Goal: Task Accomplishment & Management: Manage account settings

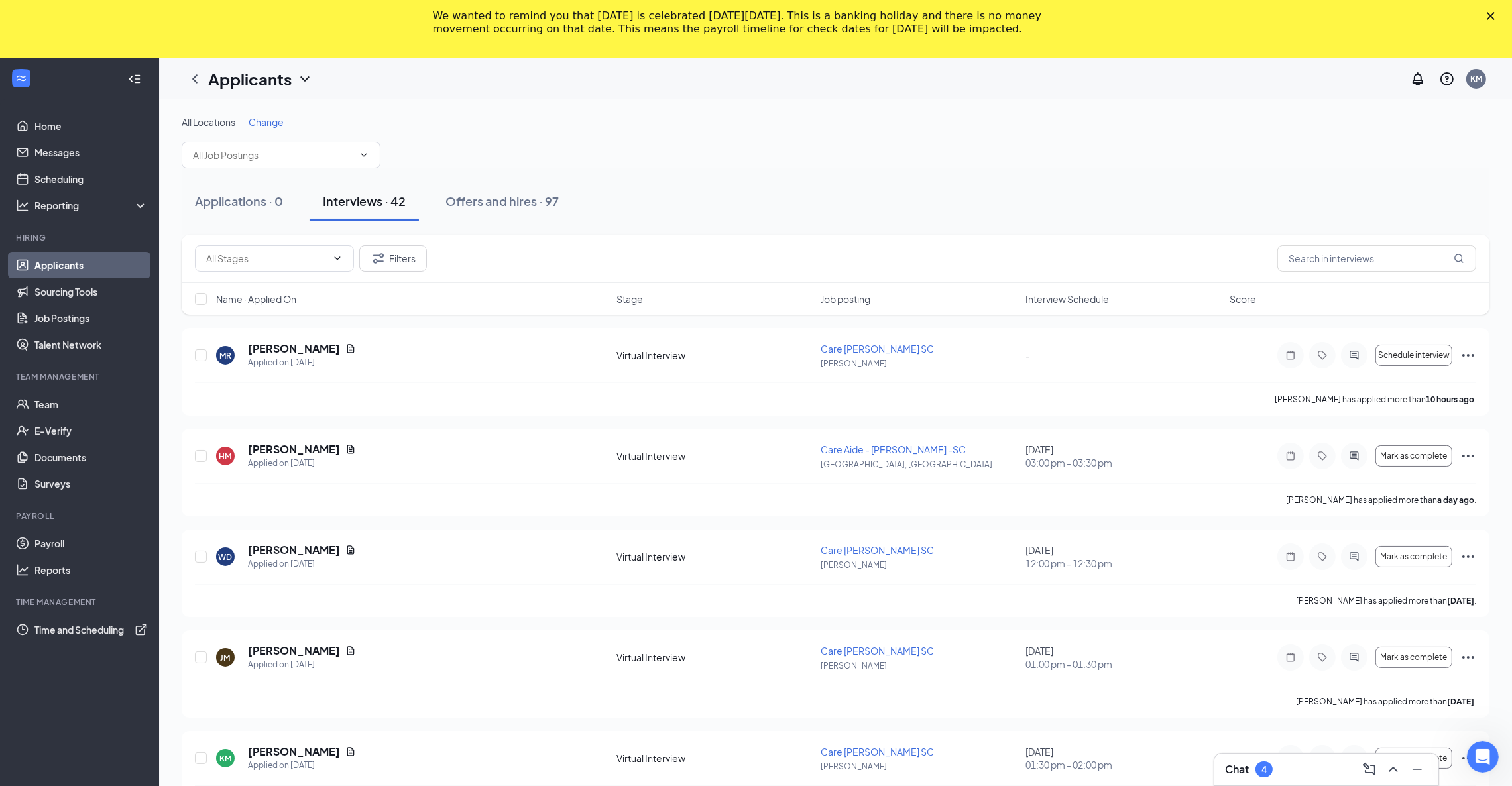
click at [1079, 292] on span "Interview Schedule" at bounding box center [1067, 298] width 83 height 13
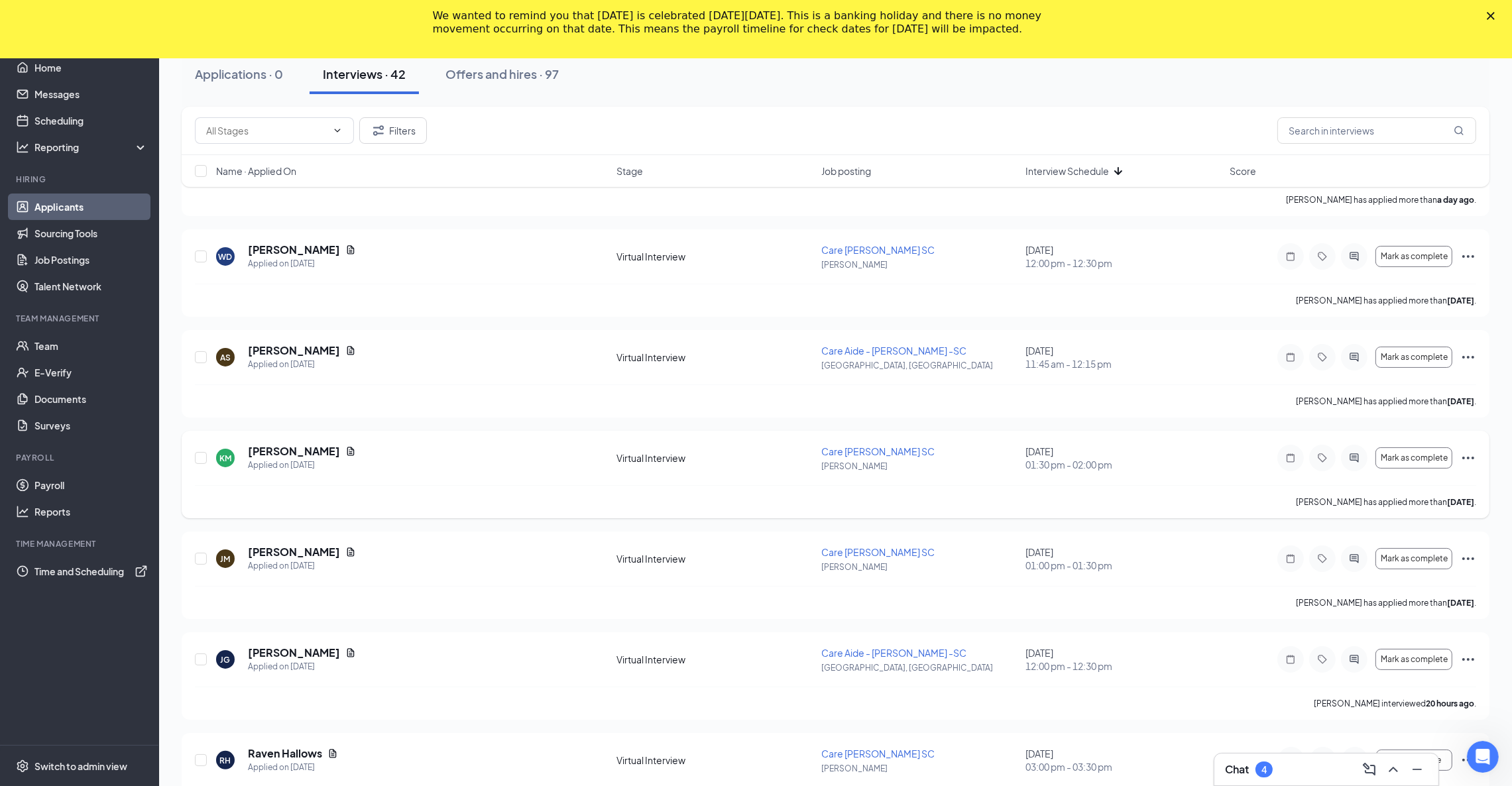
scroll to position [199, 0]
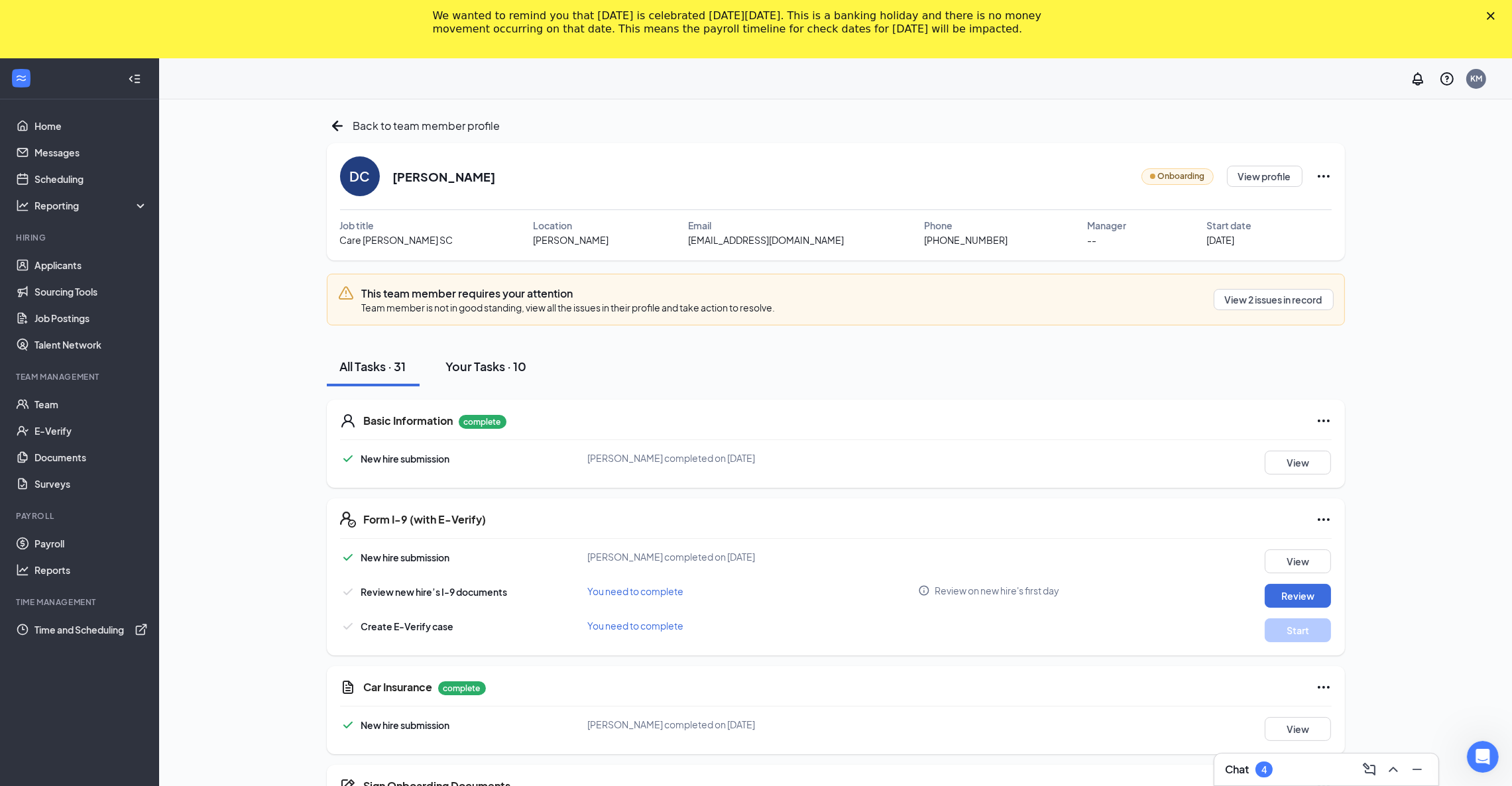
click at [492, 370] on div "Your Tasks · 10" at bounding box center [486, 366] width 81 height 16
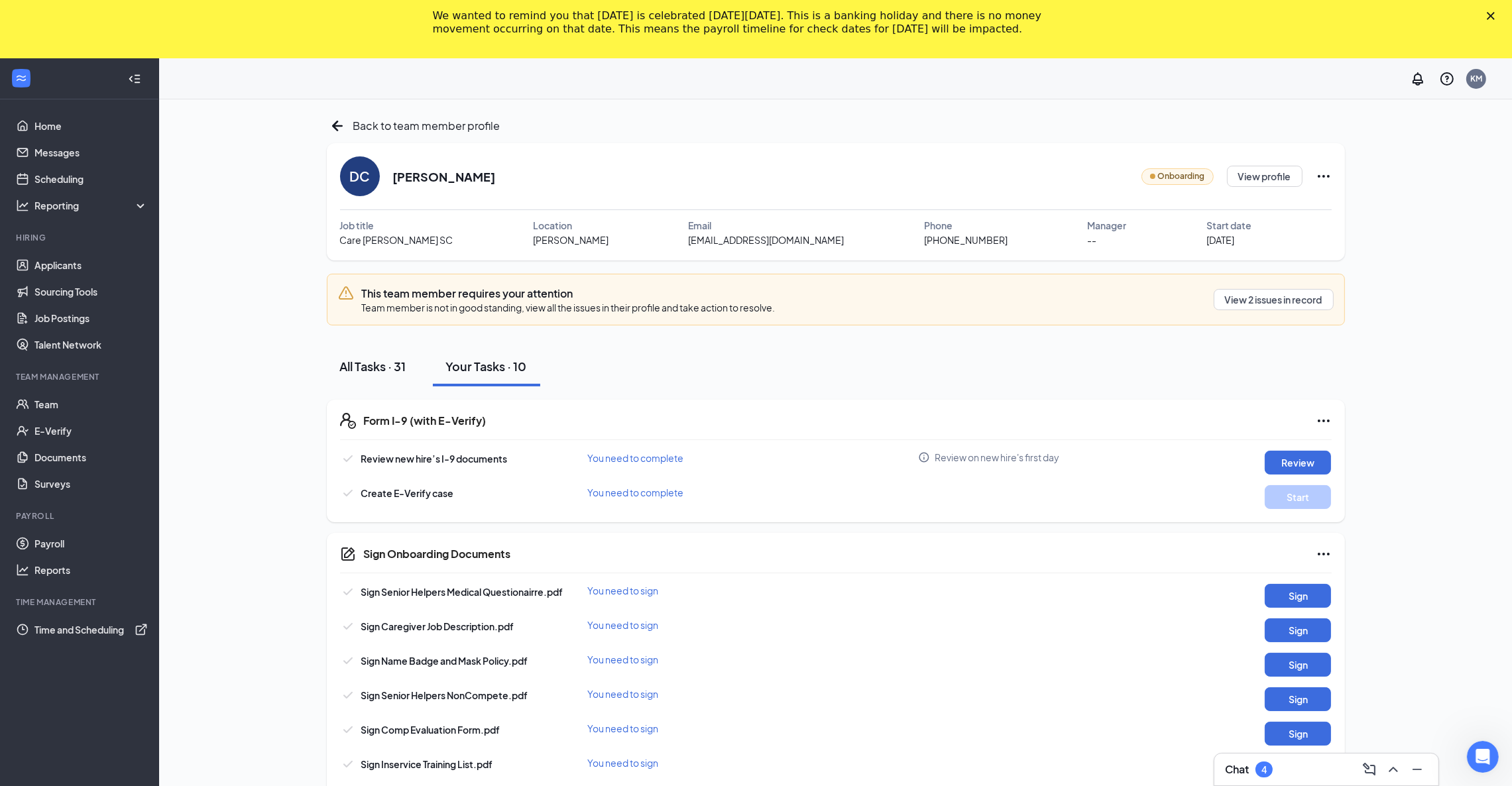
click at [396, 365] on div "All Tasks · 31" at bounding box center [373, 366] width 66 height 16
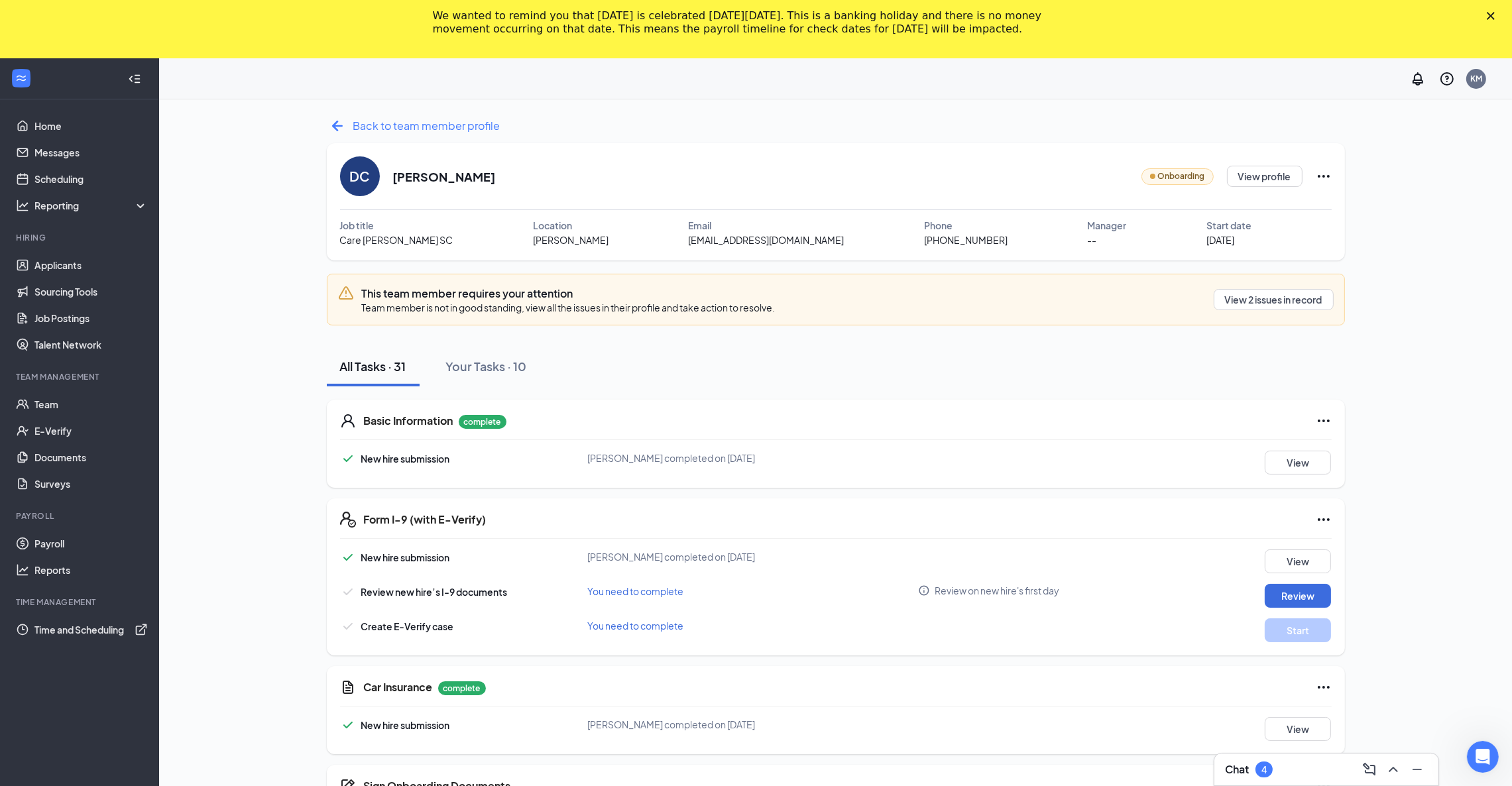
click at [339, 123] on icon "ArrowLeftNew" at bounding box center [337, 126] width 21 height 21
